Goal: Browse casually: Explore the website without a specific task or goal

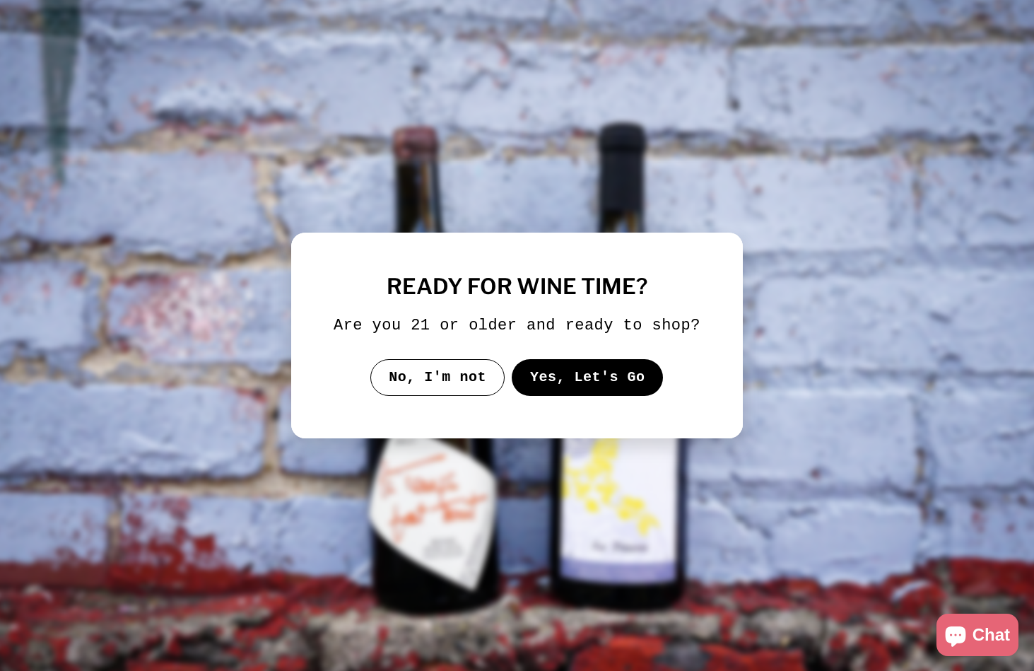
click at [535, 384] on button "Yes, Let's Go" at bounding box center [588, 377] width 152 height 37
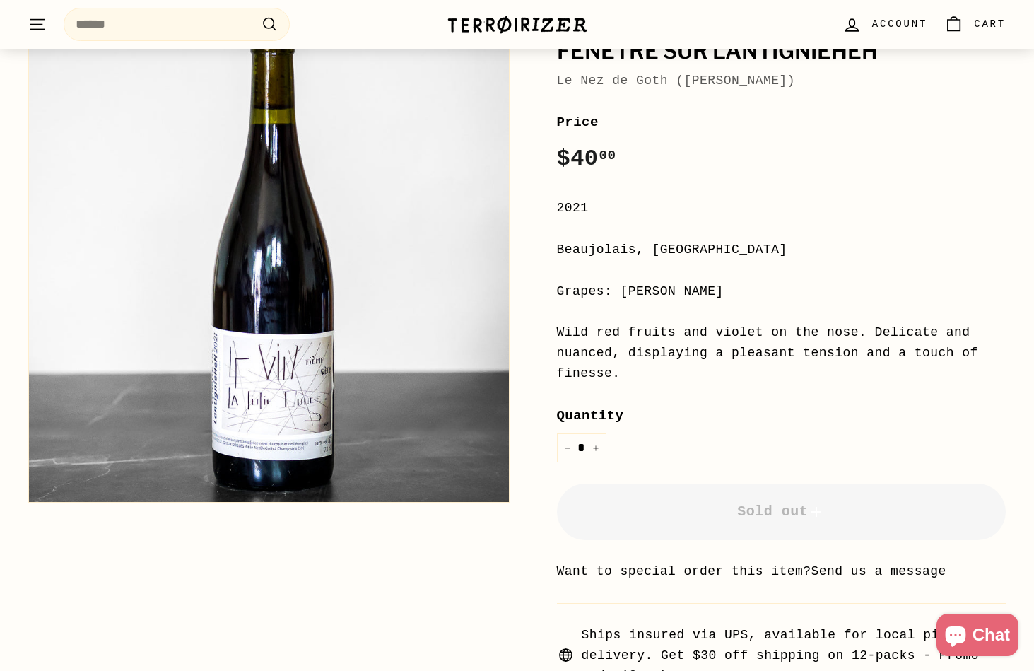
scroll to position [146, 0]
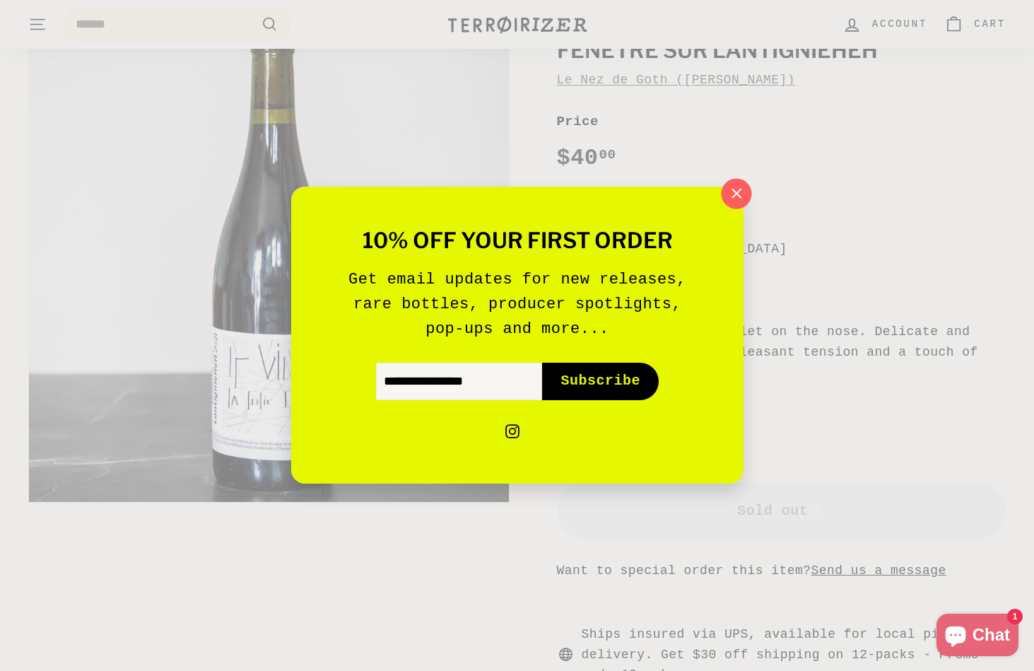
click at [731, 196] on icon "button" at bounding box center [735, 193] width 21 height 21
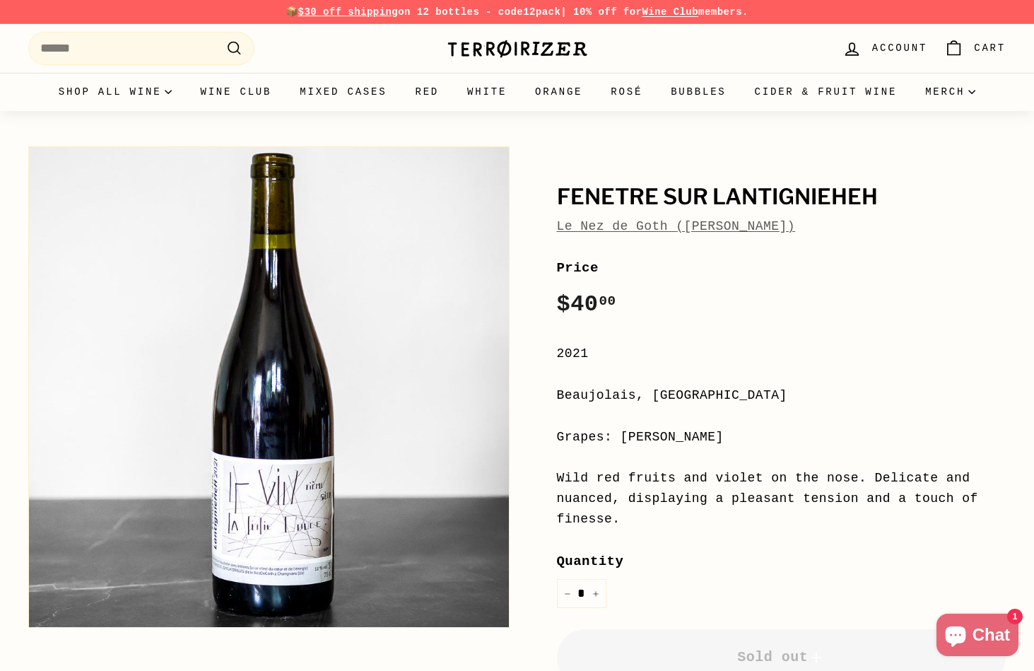
scroll to position [0, 0]
click at [509, 39] on img at bounding box center [517, 49] width 141 height 20
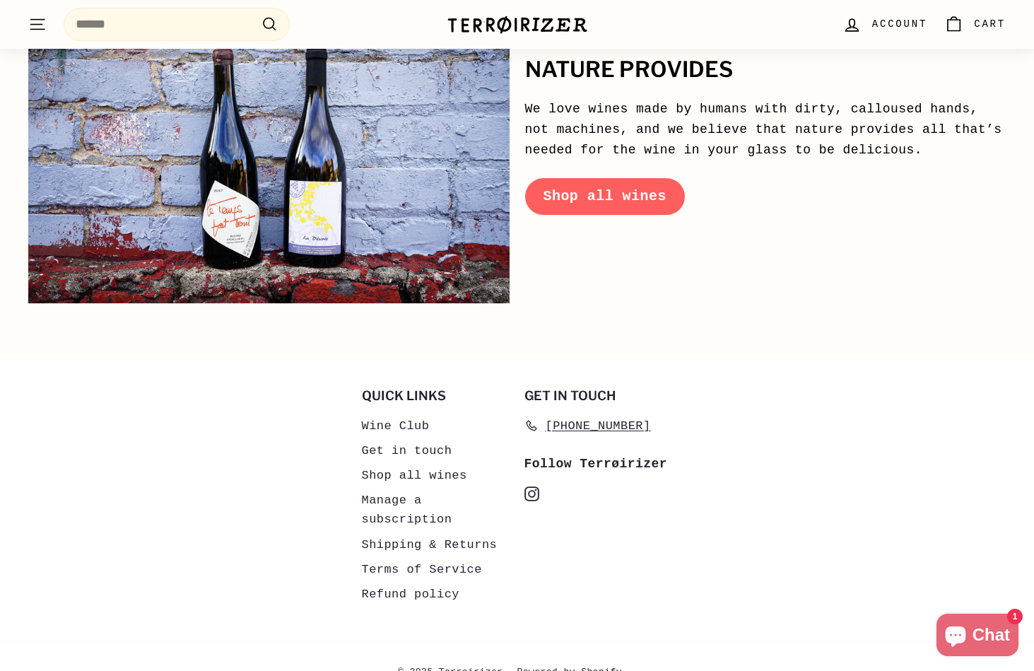
scroll to position [6745, 0]
click at [438, 533] on link "Shipping & Returns" at bounding box center [430, 545] width 136 height 25
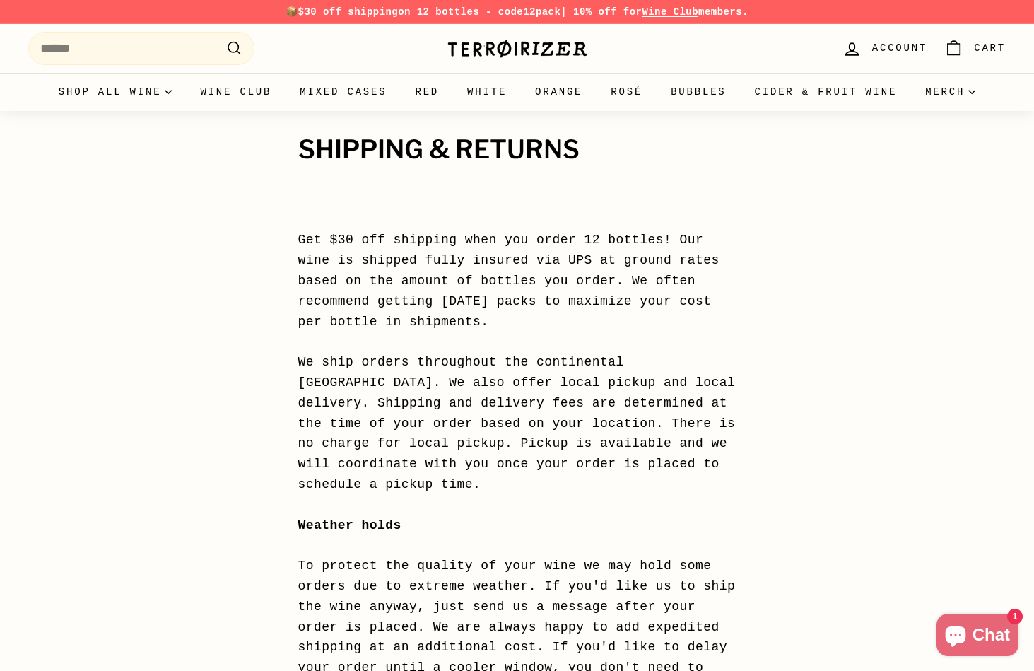
click at [493, 57] on img at bounding box center [517, 49] width 141 height 20
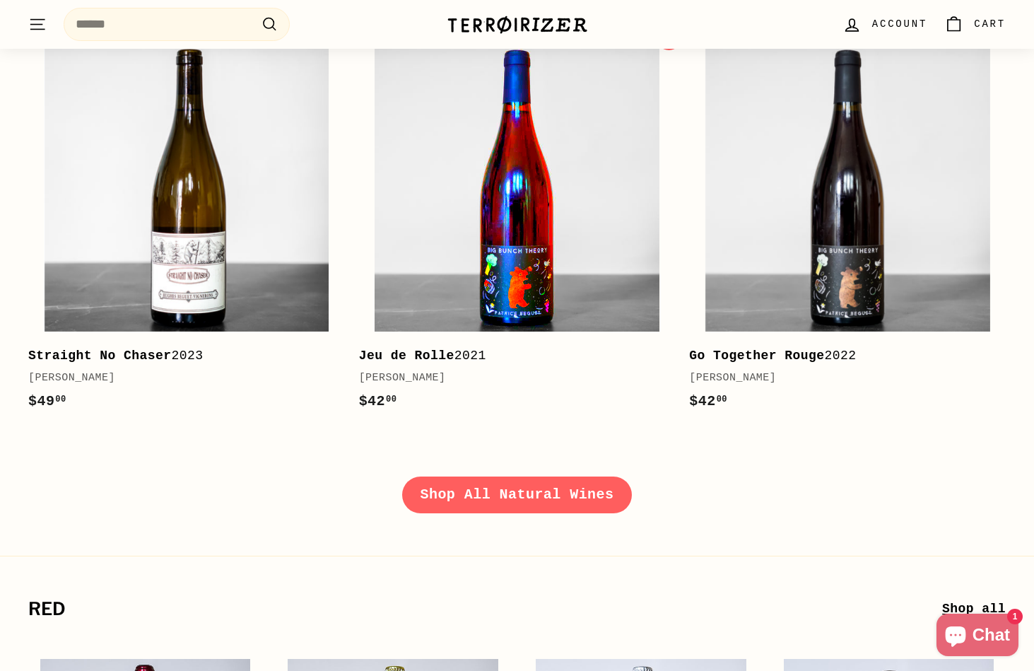
scroll to position [2099, 0]
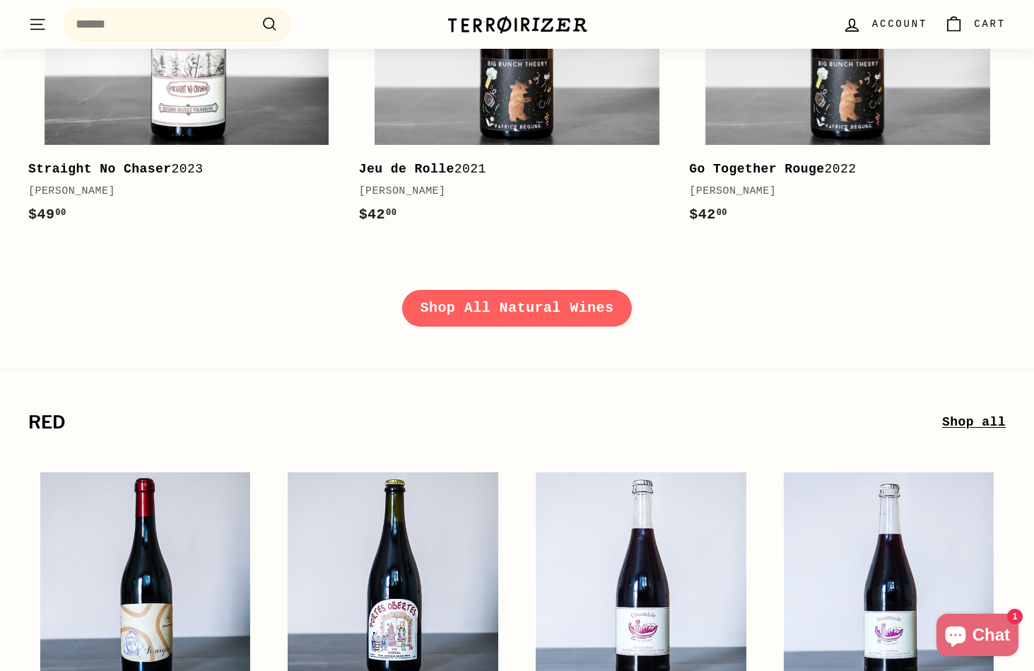
click at [497, 311] on link "Shop All Natural Wines" at bounding box center [517, 308] width 230 height 37
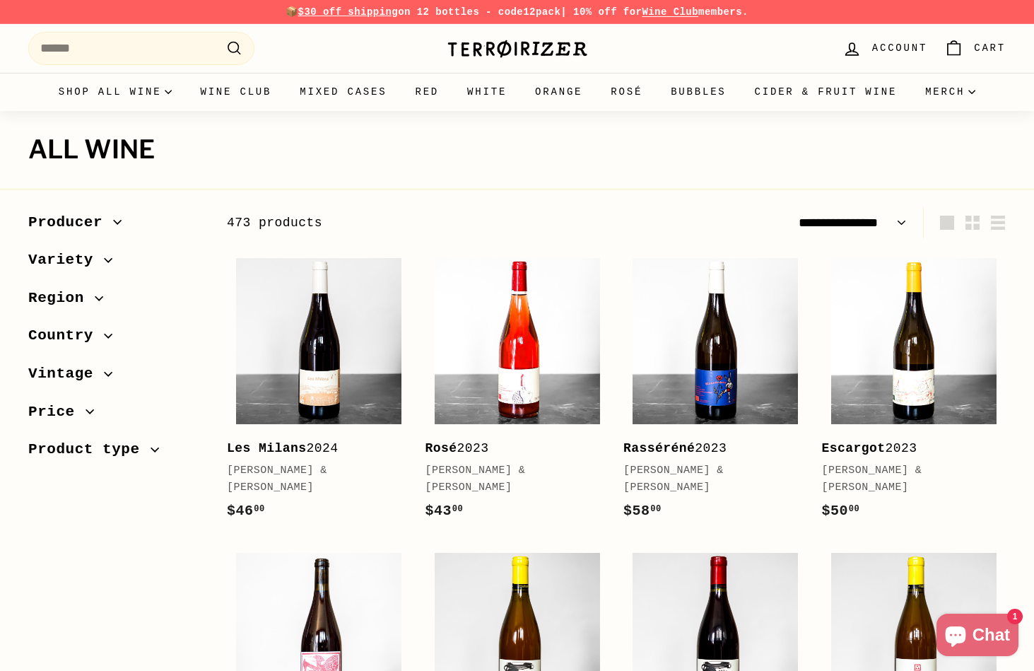
select select "**********"
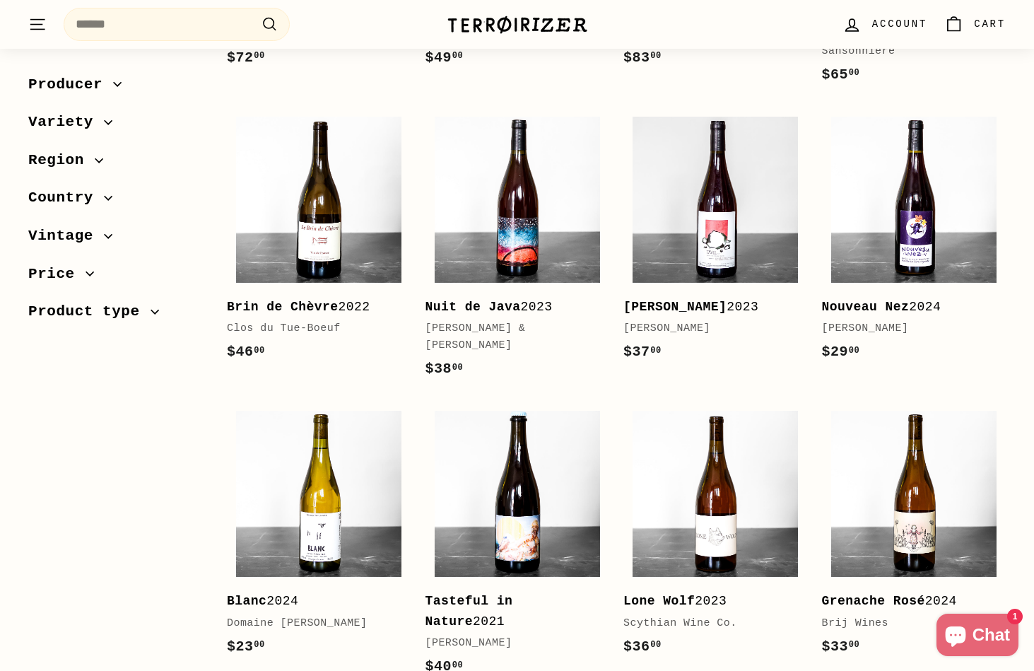
scroll to position [3060, 0]
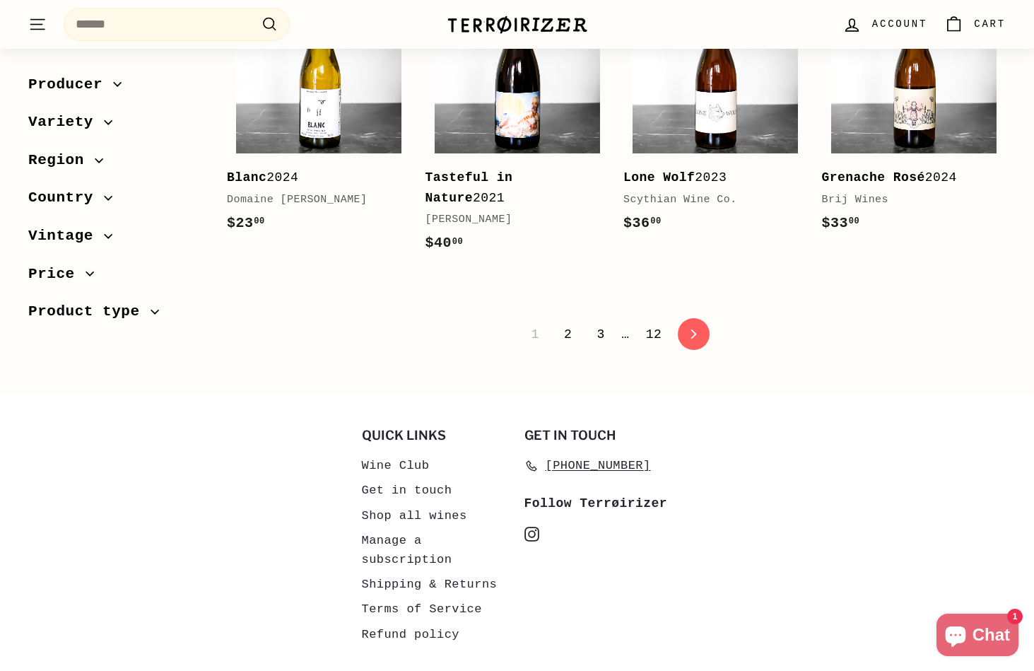
click at [572, 322] on link "2" at bounding box center [567, 334] width 25 height 24
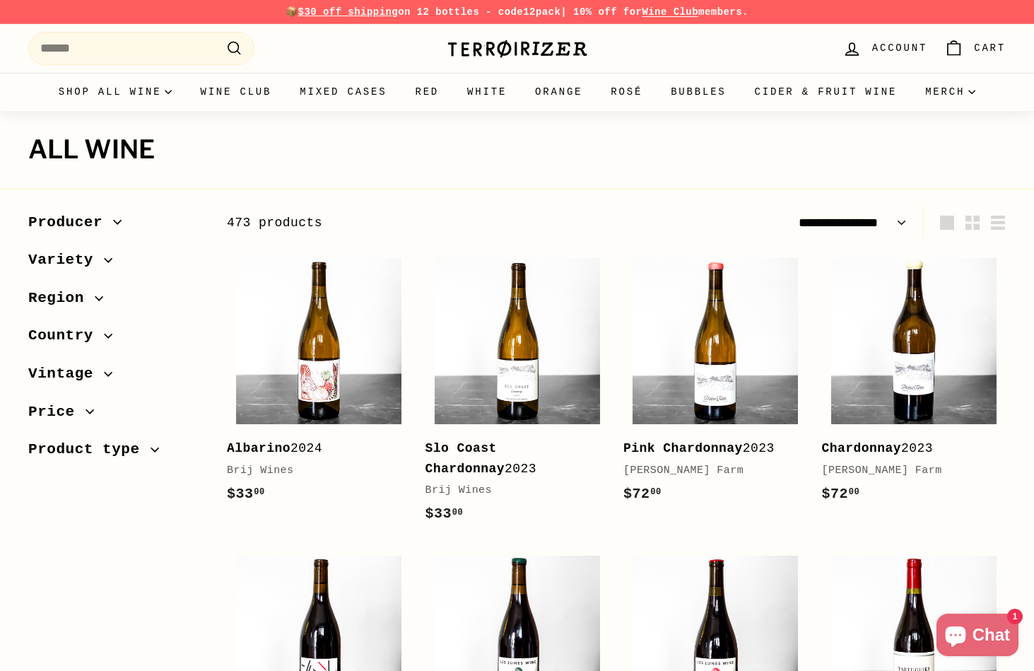
select select "**********"
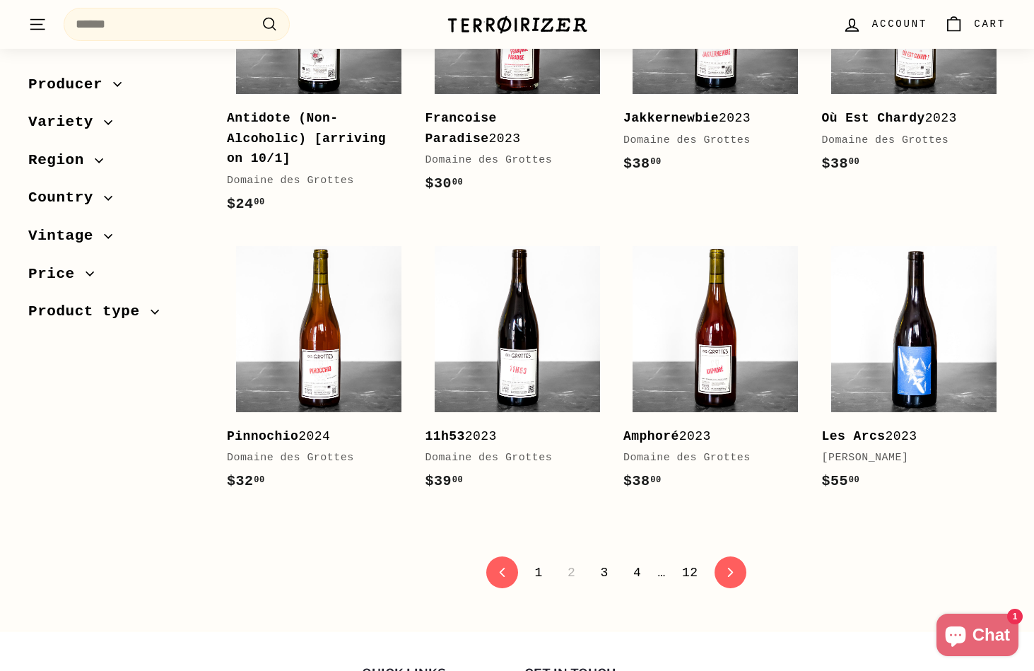
scroll to position [2672, 0]
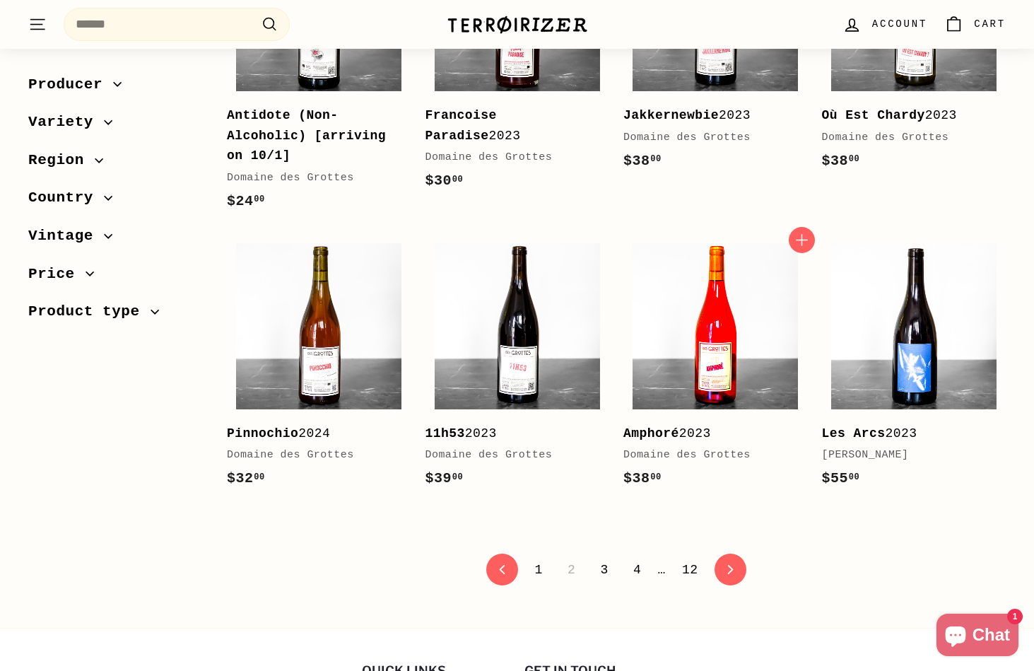
click at [702, 338] on img at bounding box center [714, 325] width 165 height 165
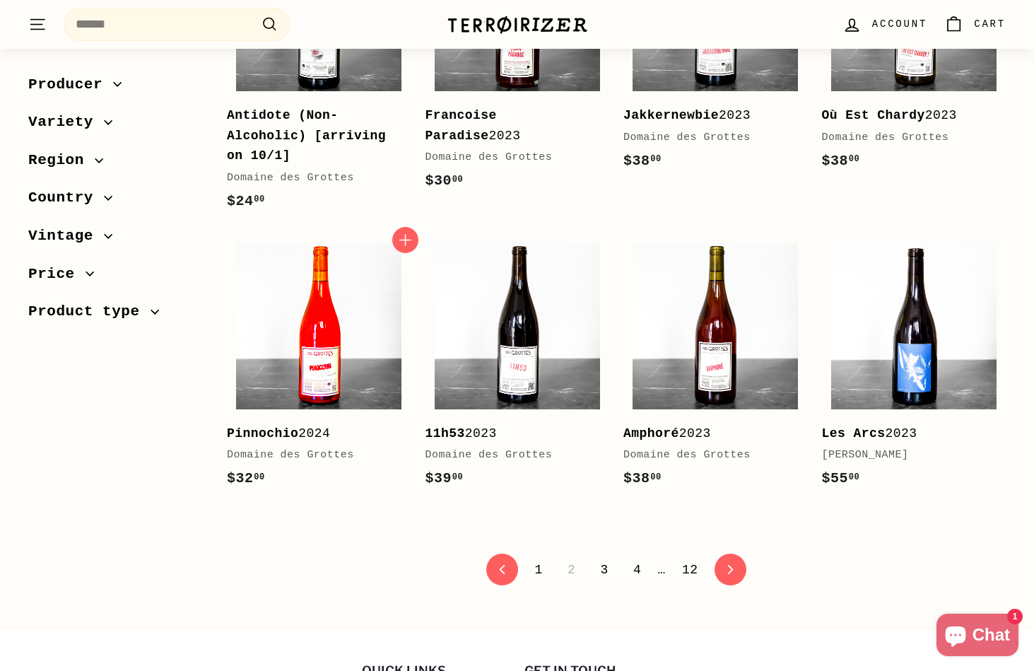
scroll to position [2679, 0]
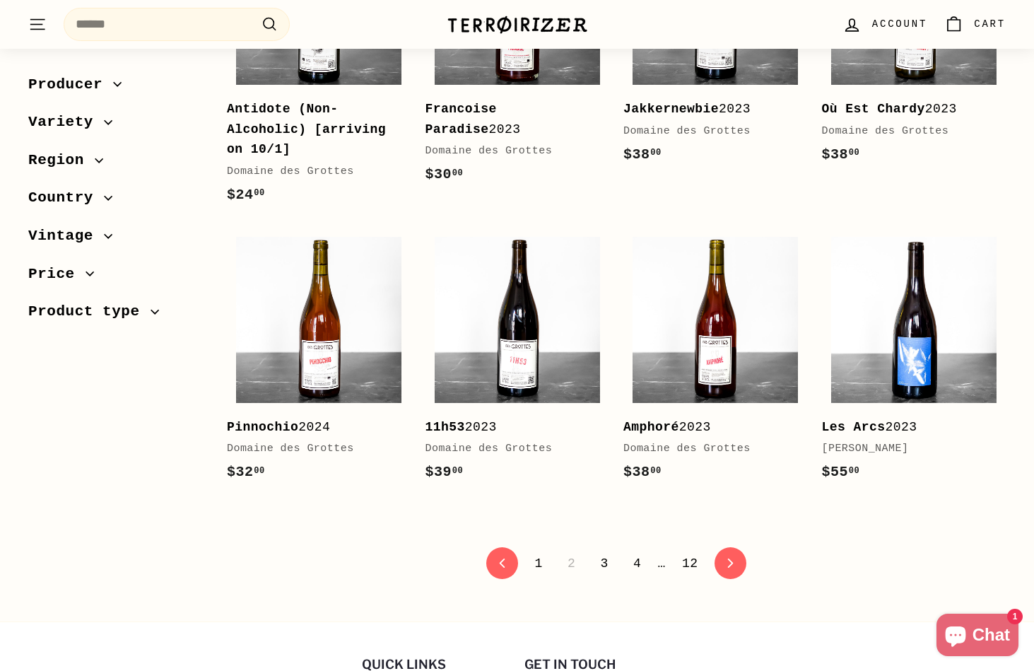
click at [603, 551] on link "3" at bounding box center [603, 563] width 25 height 24
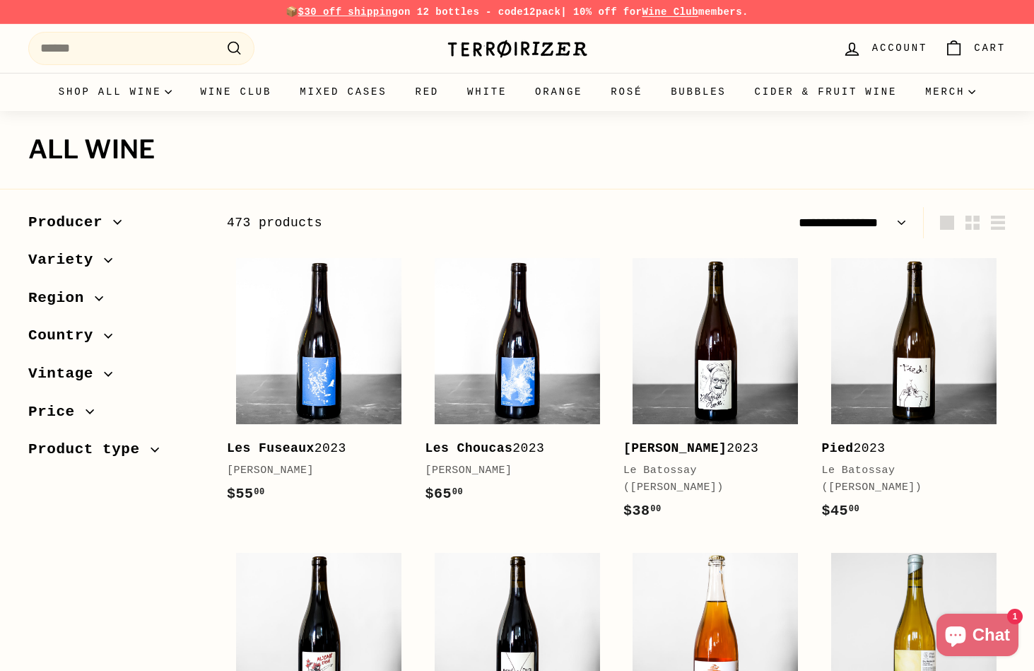
select select "**********"
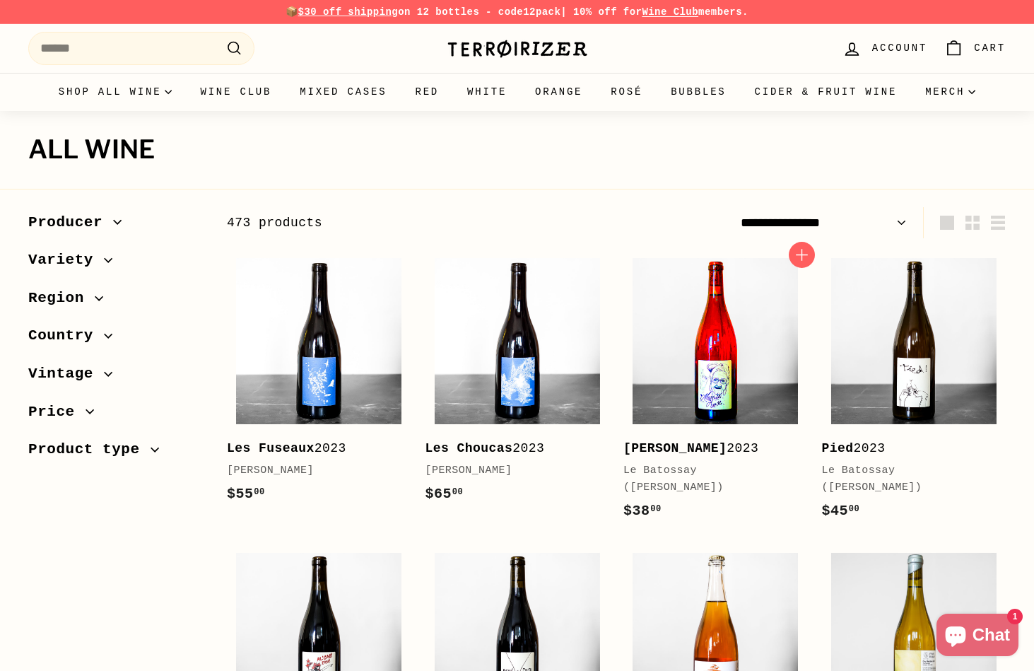
click at [712, 374] on img at bounding box center [714, 340] width 165 height 165
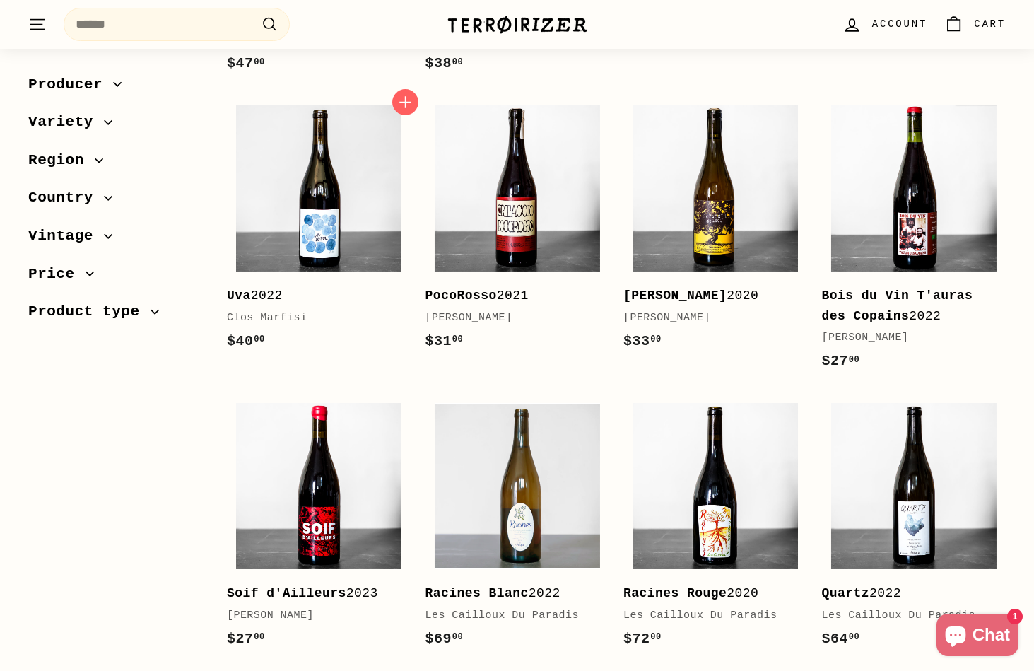
scroll to position [2744, 0]
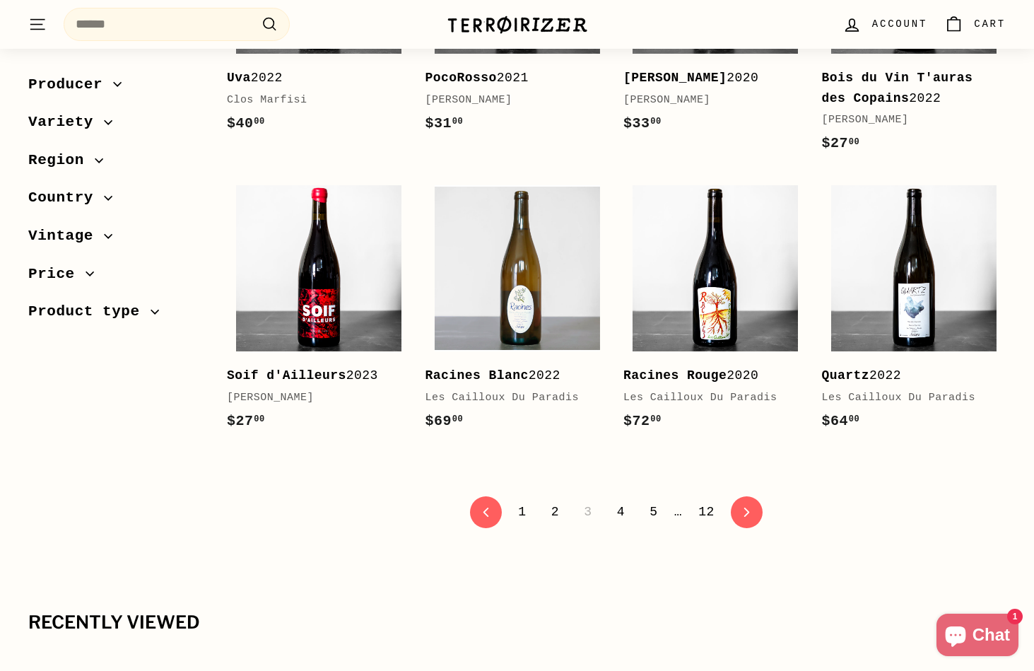
click at [617, 500] on link "4" at bounding box center [620, 512] width 25 height 24
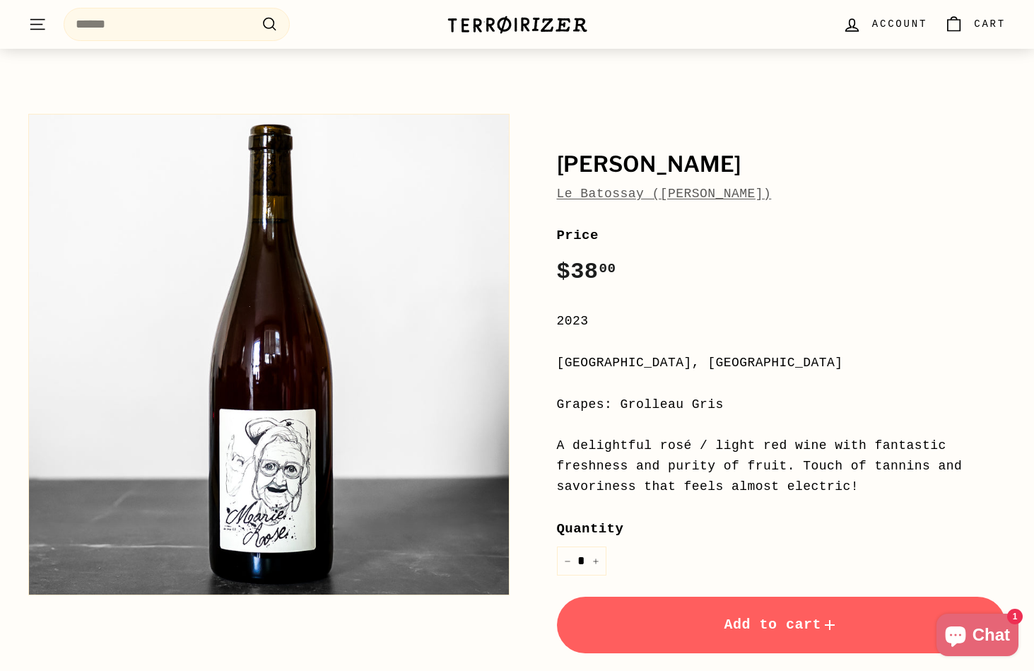
scroll to position [33, 0]
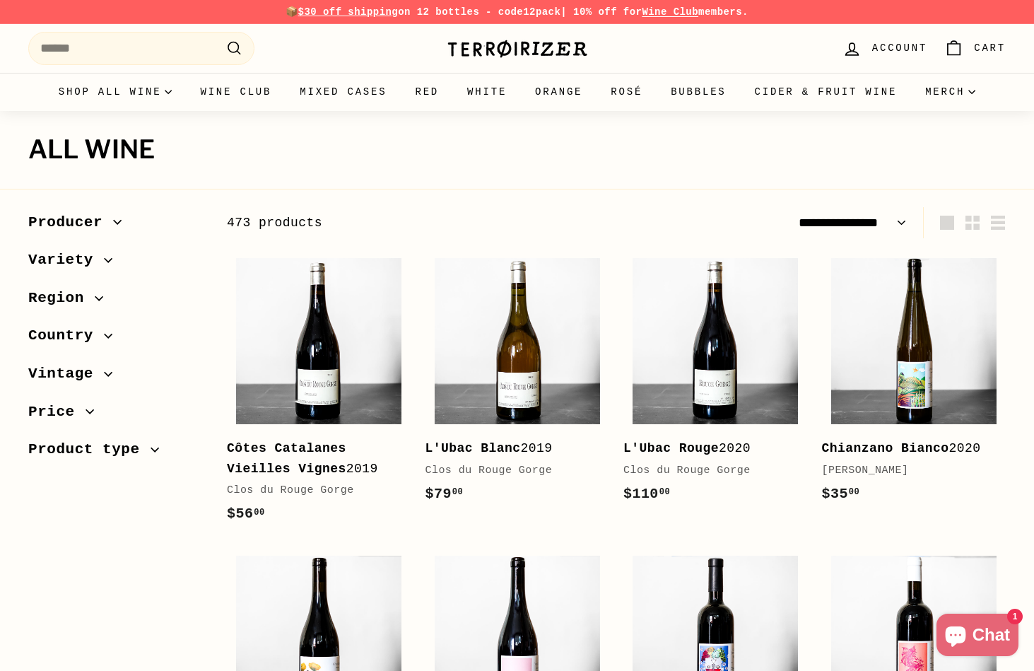
select select "**********"
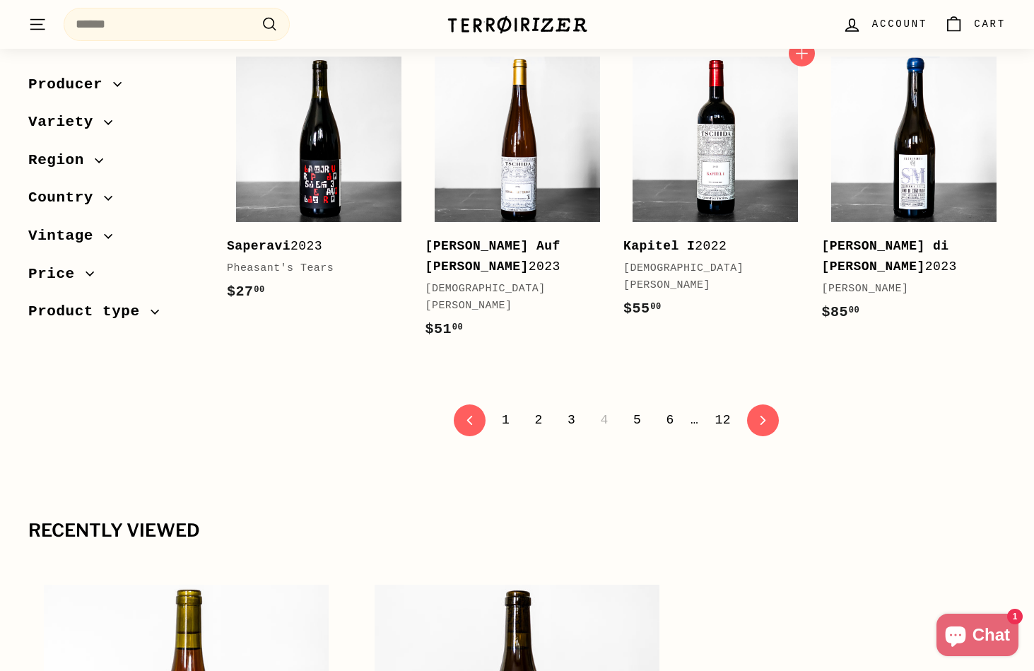
scroll to position [2888, 0]
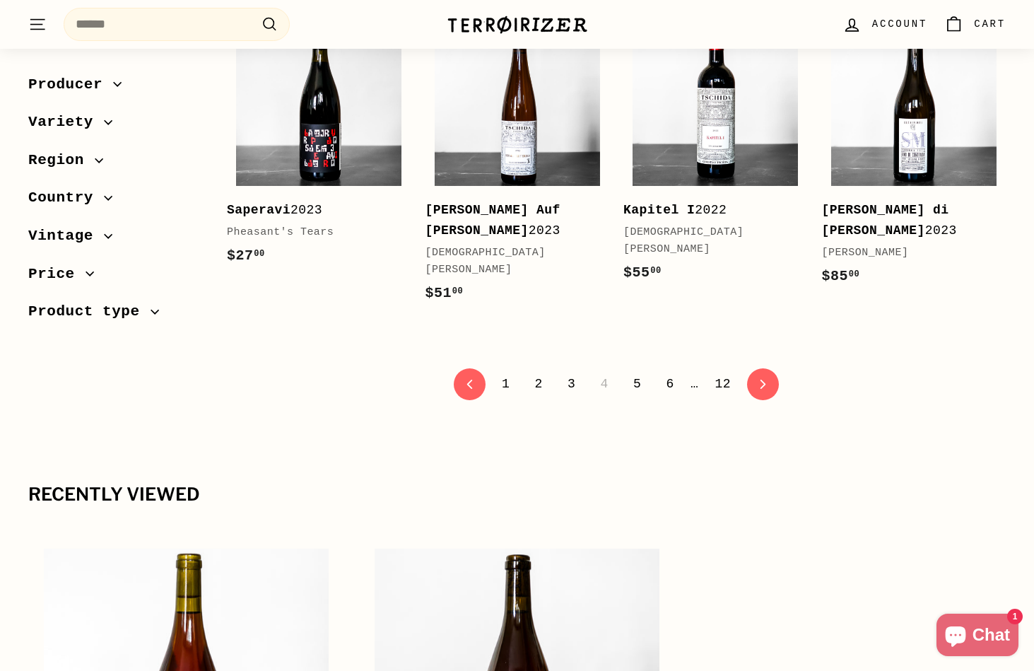
click at [634, 372] on link "5" at bounding box center [637, 384] width 25 height 24
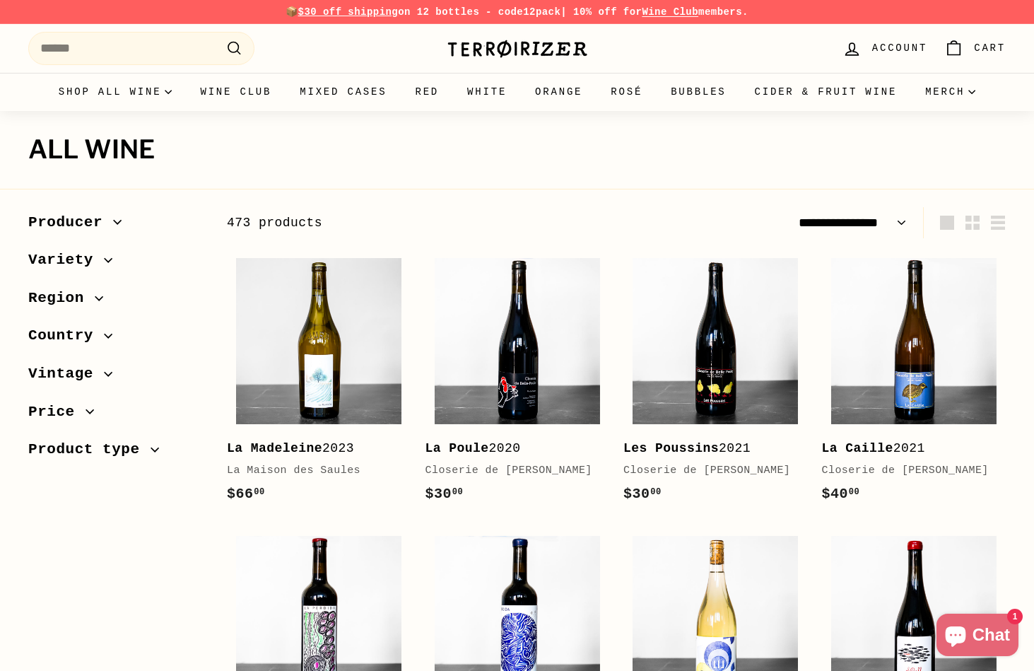
select select "**********"
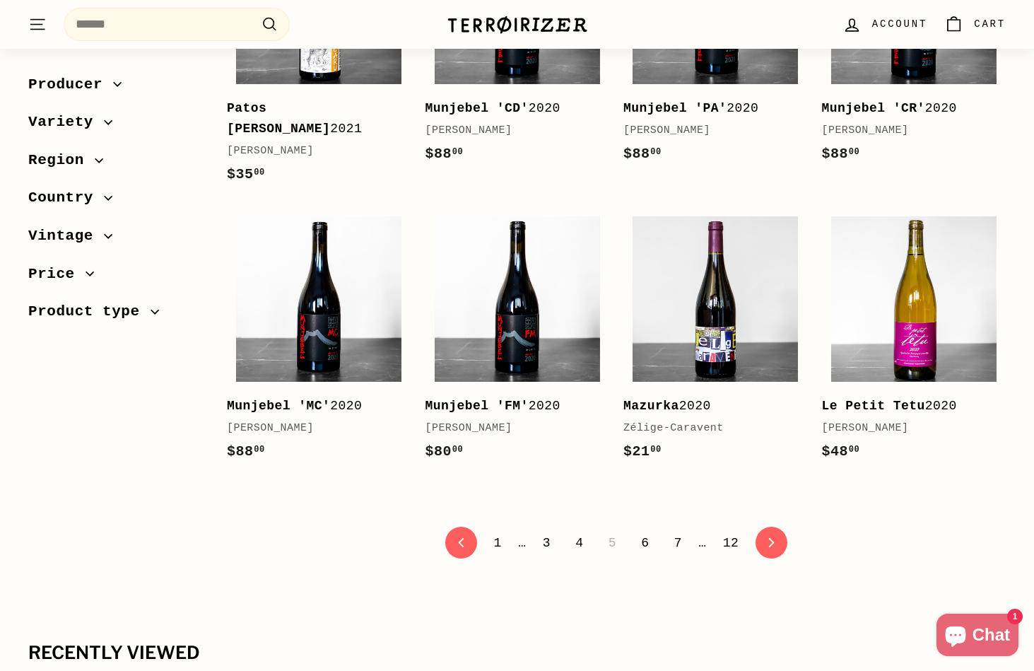
scroll to position [2698, 0]
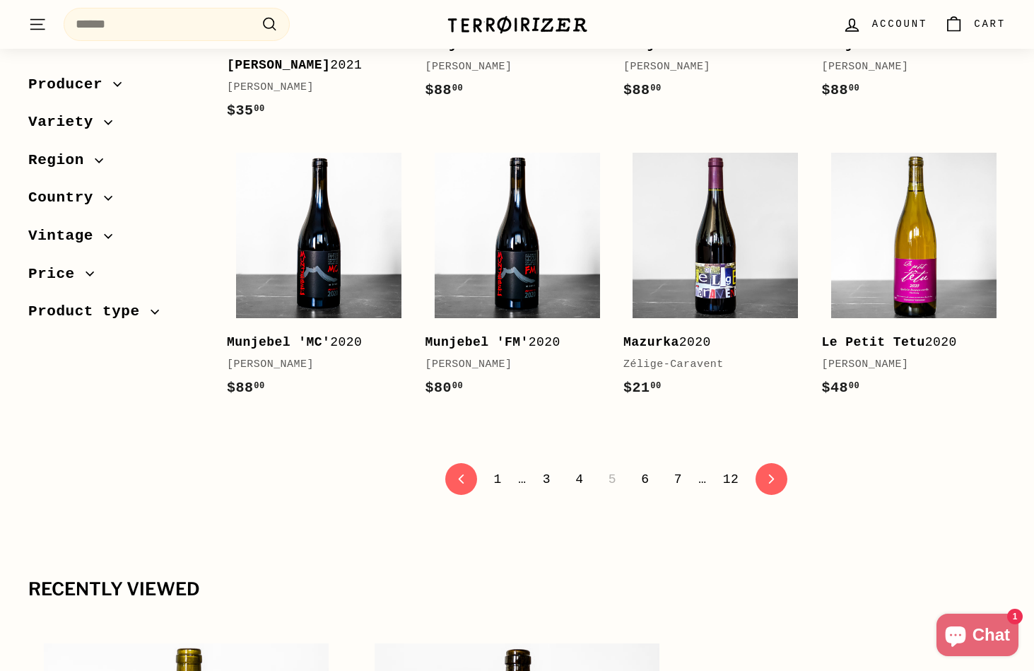
click at [644, 491] on link "6" at bounding box center [644, 479] width 25 height 24
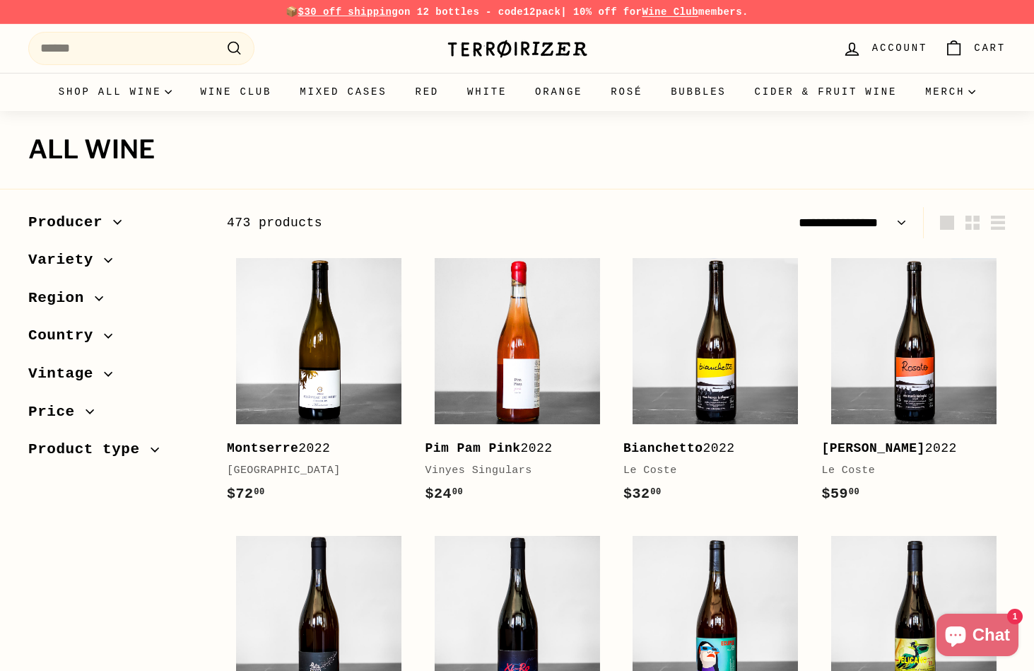
select select "**********"
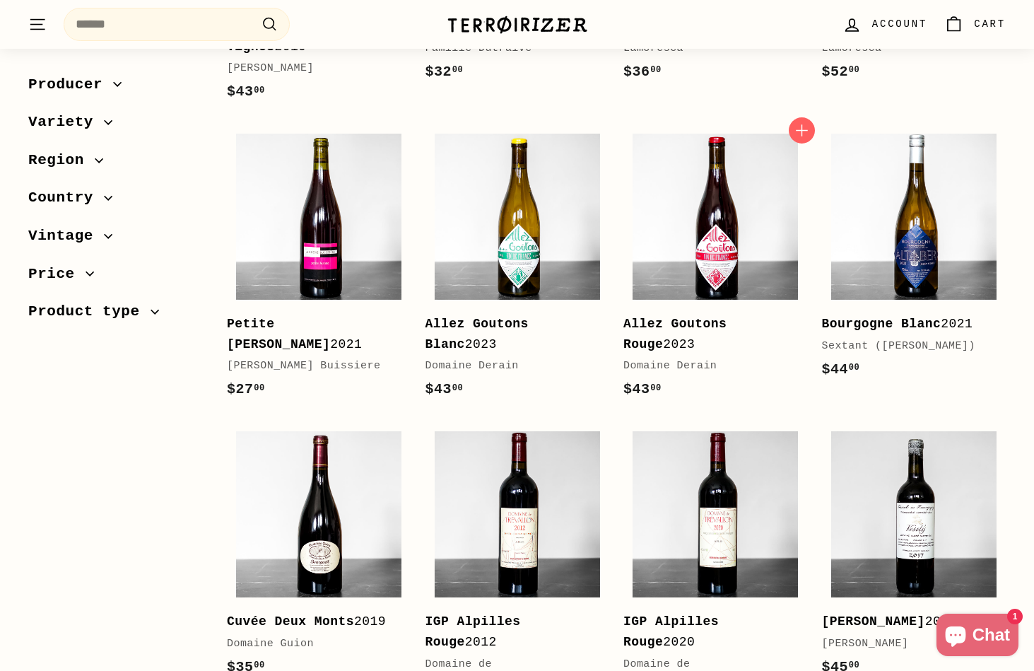
scroll to position [1883, 0]
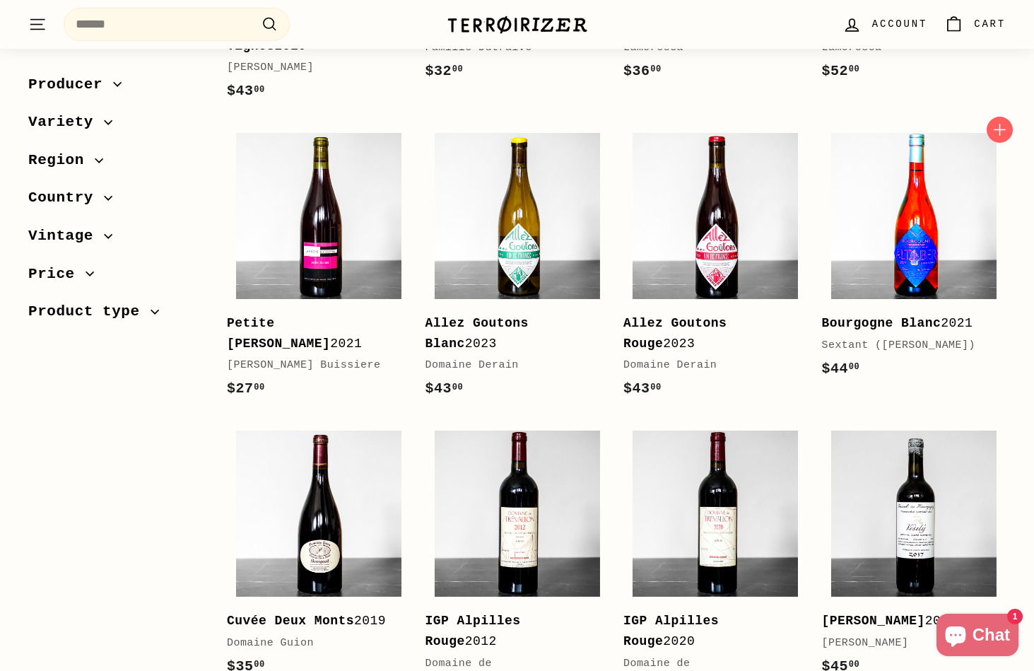
click at [928, 208] on img at bounding box center [913, 215] width 165 height 165
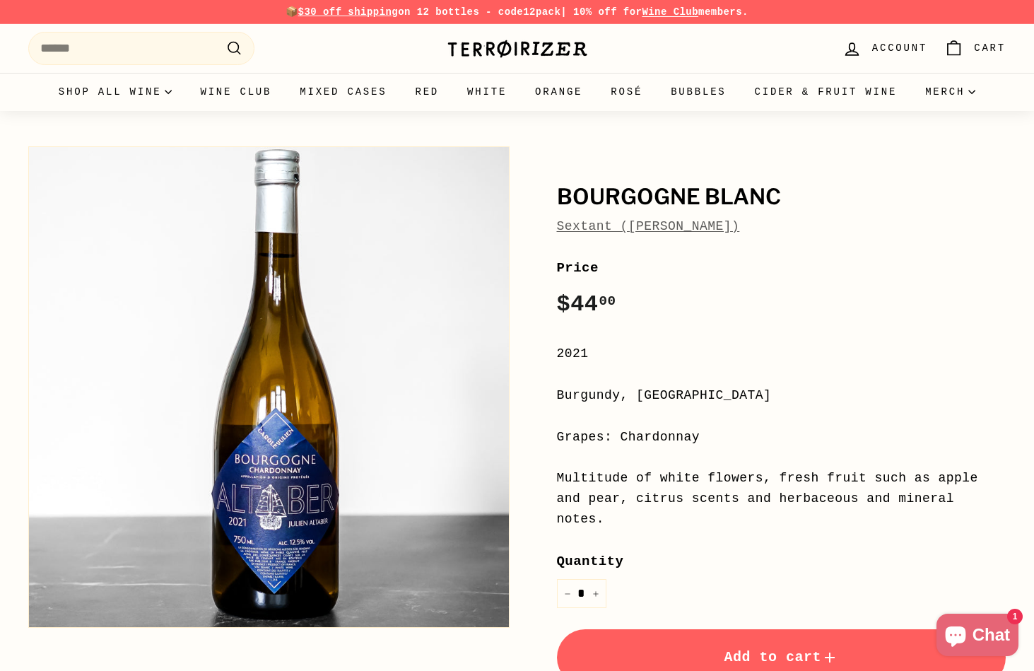
drag, startPoint x: 764, startPoint y: 234, endPoint x: 627, endPoint y: 230, distance: 136.4
click at [627, 230] on div "Sextant ([PERSON_NAME])" at bounding box center [781, 226] width 449 height 20
copy link "[PERSON_NAME])"
